Goal: Task Accomplishment & Management: Manage account settings

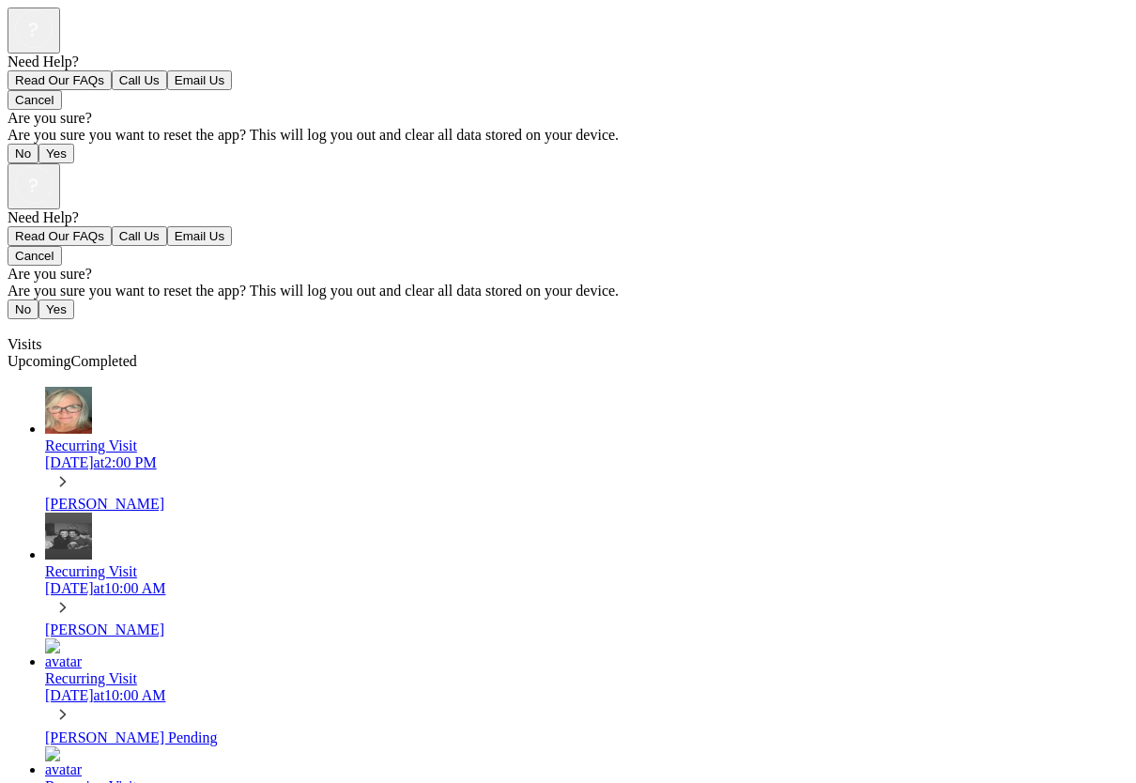
click at [106, 496] on div "Nabor Michelle" at bounding box center [586, 504] width 1083 height 17
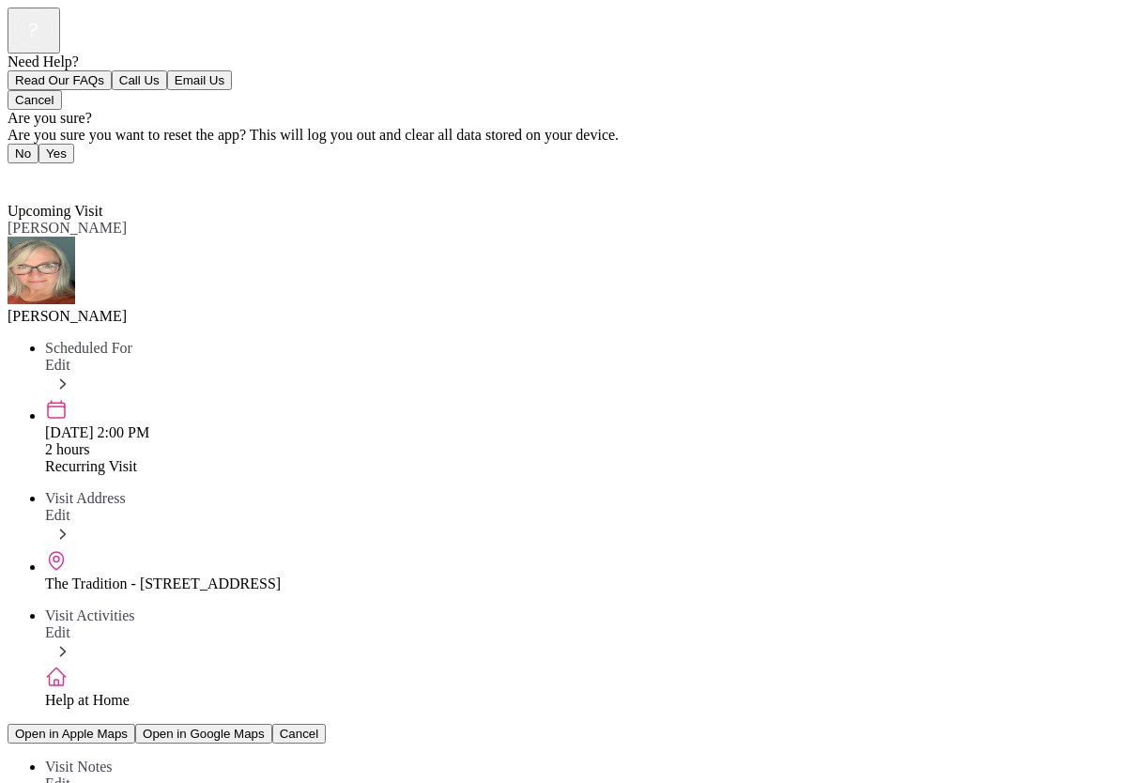
scroll to position [148, 0]
click at [70, 775] on span "Edit" at bounding box center [57, 783] width 25 height 16
type textarea "**********"
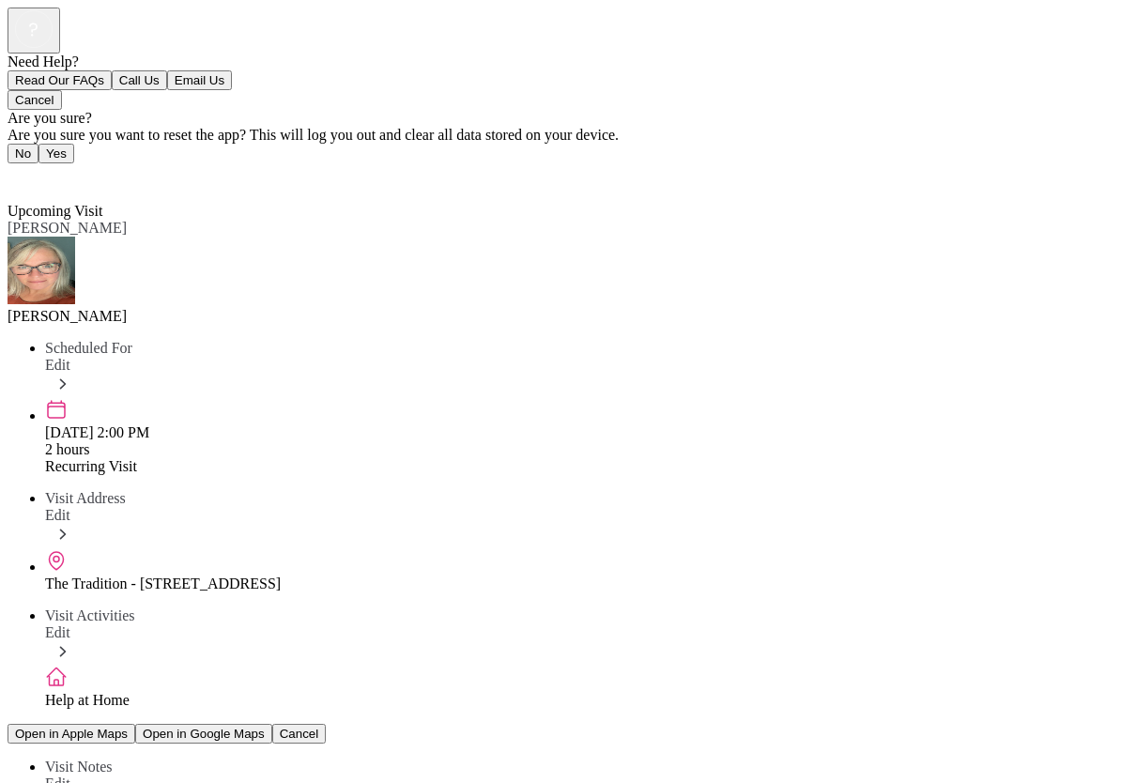
scroll to position [149, 0]
click at [22, 169] on link "Back" at bounding box center [29, 177] width 42 height 16
